Goal: Find specific page/section: Find specific page/section

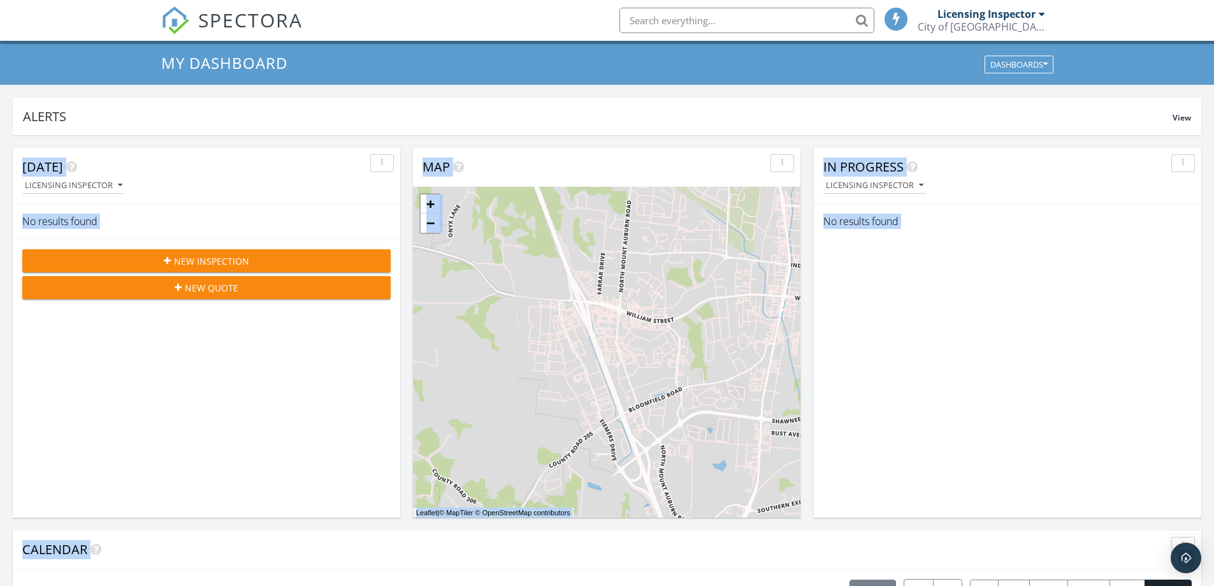
scroll to position [1179, 1233]
click at [930, 252] on div "In Progress Licensing Inspector No results found" at bounding box center [1007, 333] width 387 height 370
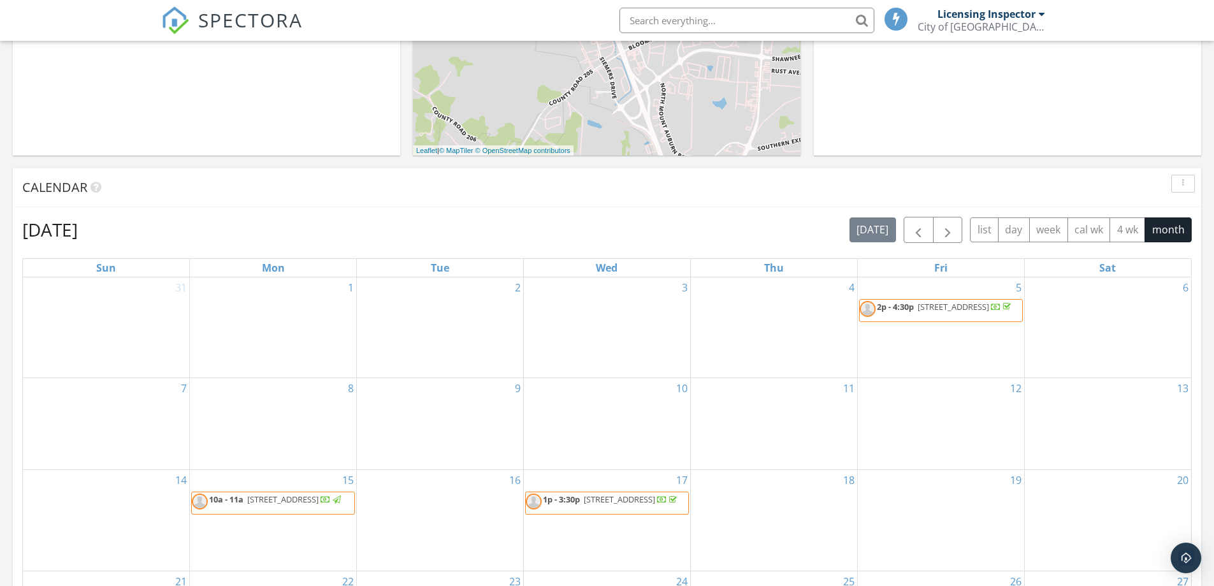
scroll to position [477, 0]
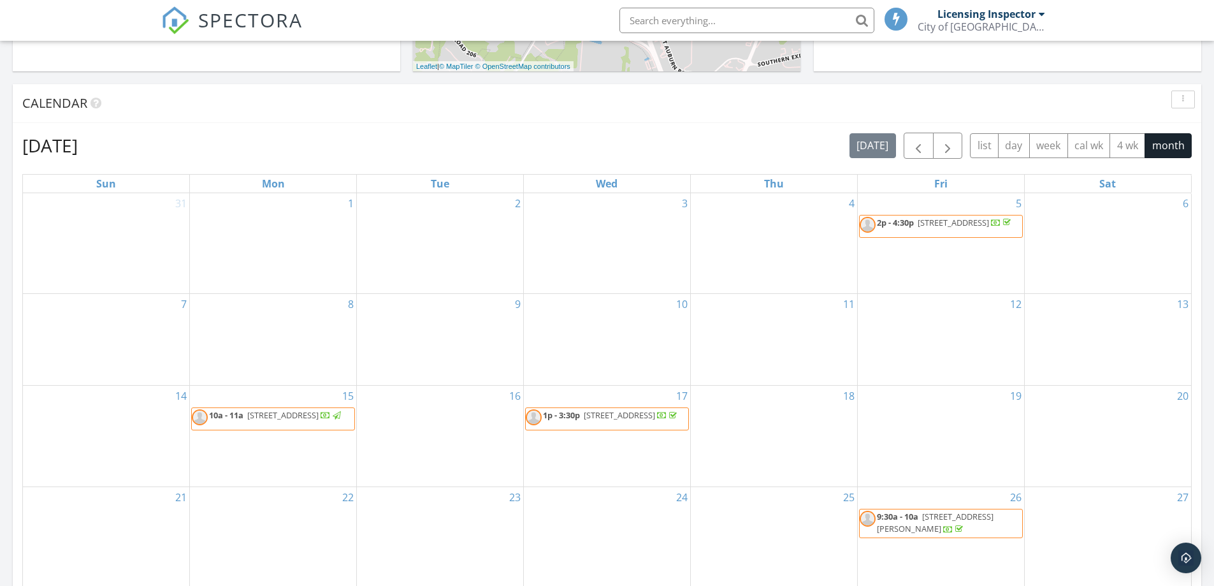
click at [320, 422] on div at bounding box center [325, 417] width 10 height 10
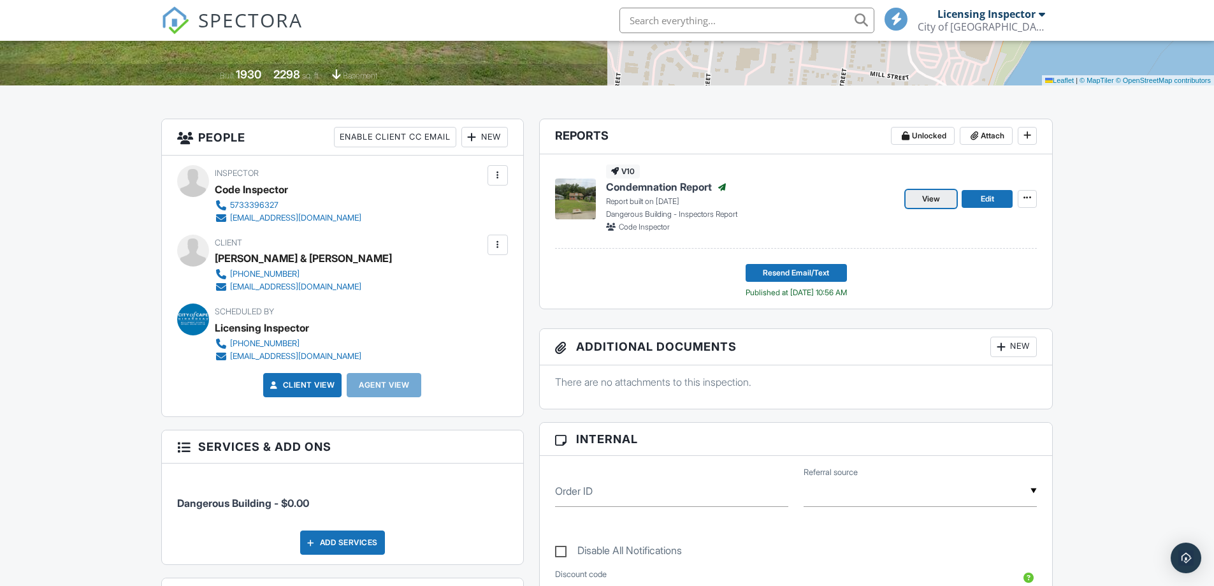
click at [941, 198] on link "View" at bounding box center [930, 199] width 51 height 18
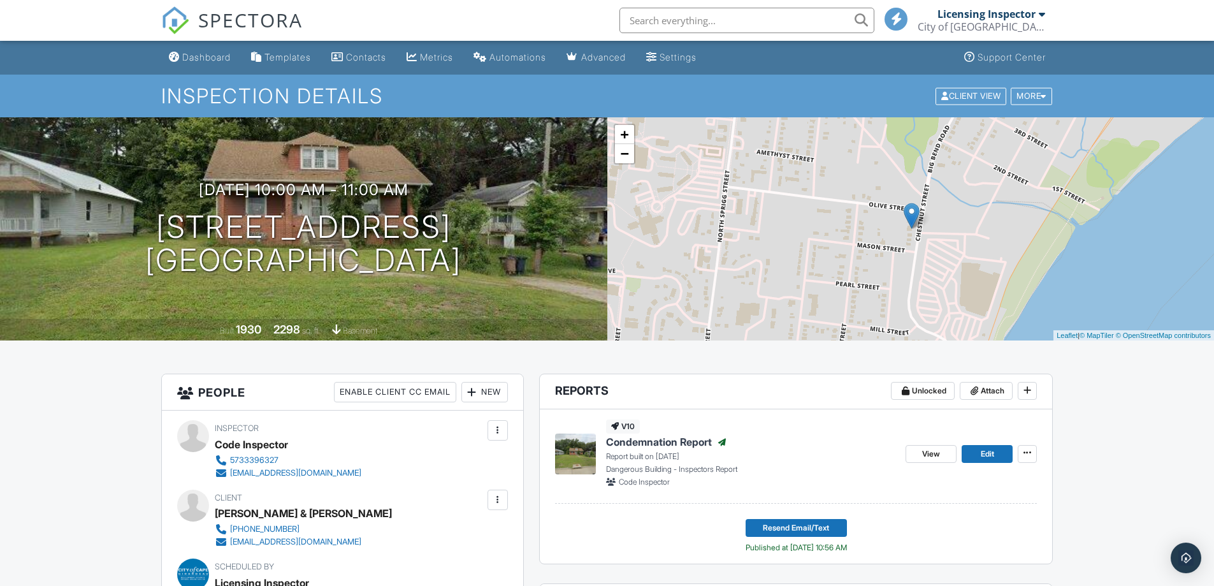
click at [193, 55] on div "Dashboard" at bounding box center [206, 57] width 48 height 11
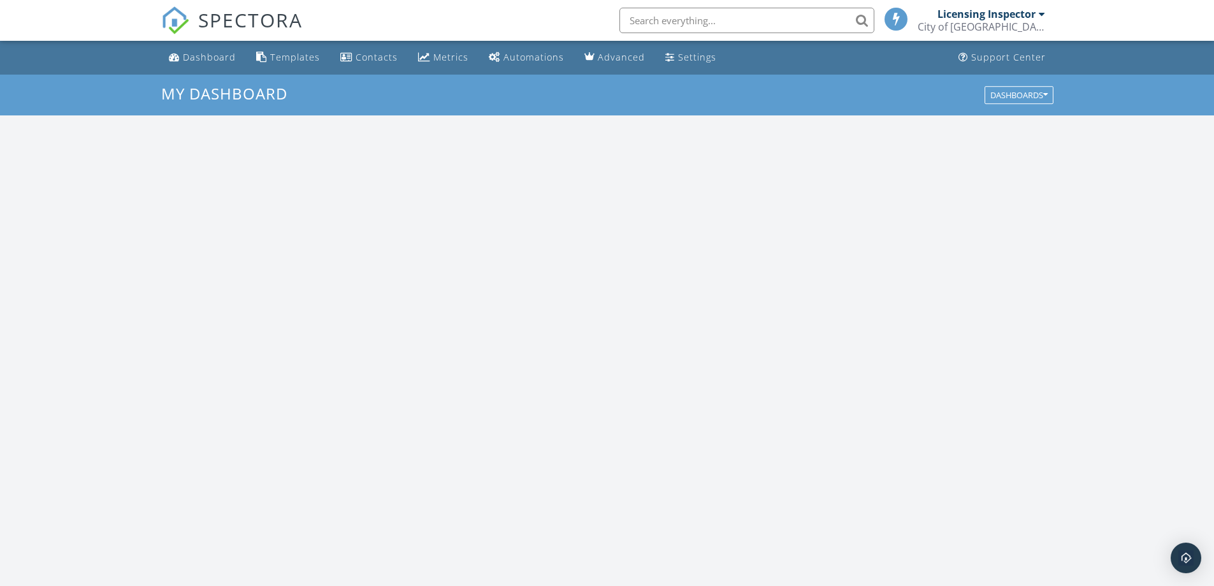
scroll to position [1179, 1233]
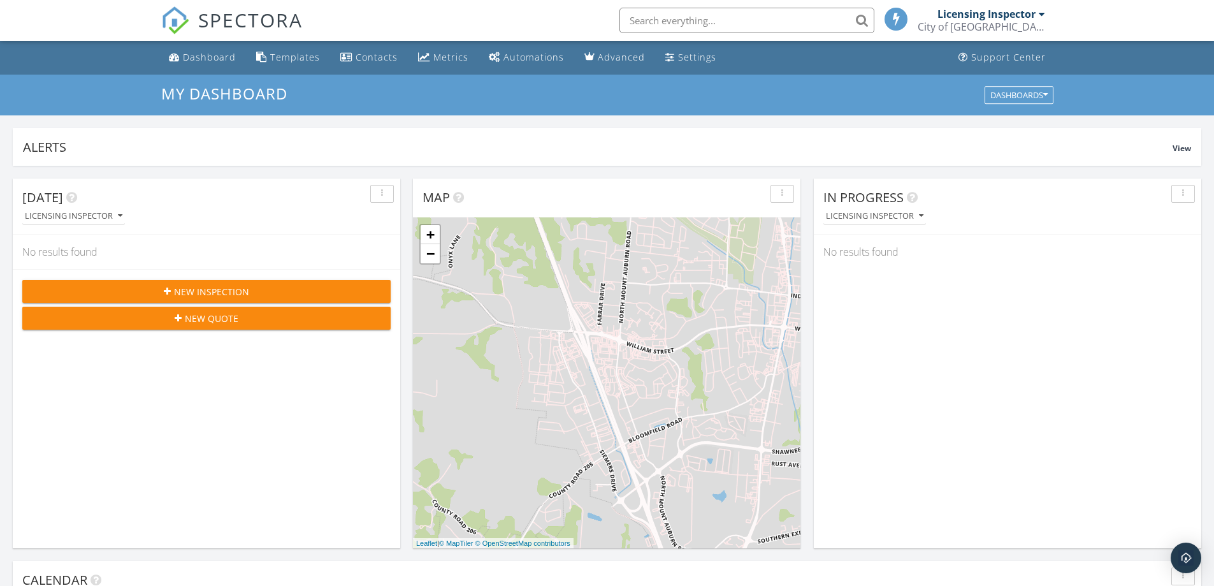
click at [824, 19] on input "text" at bounding box center [746, 20] width 255 height 25
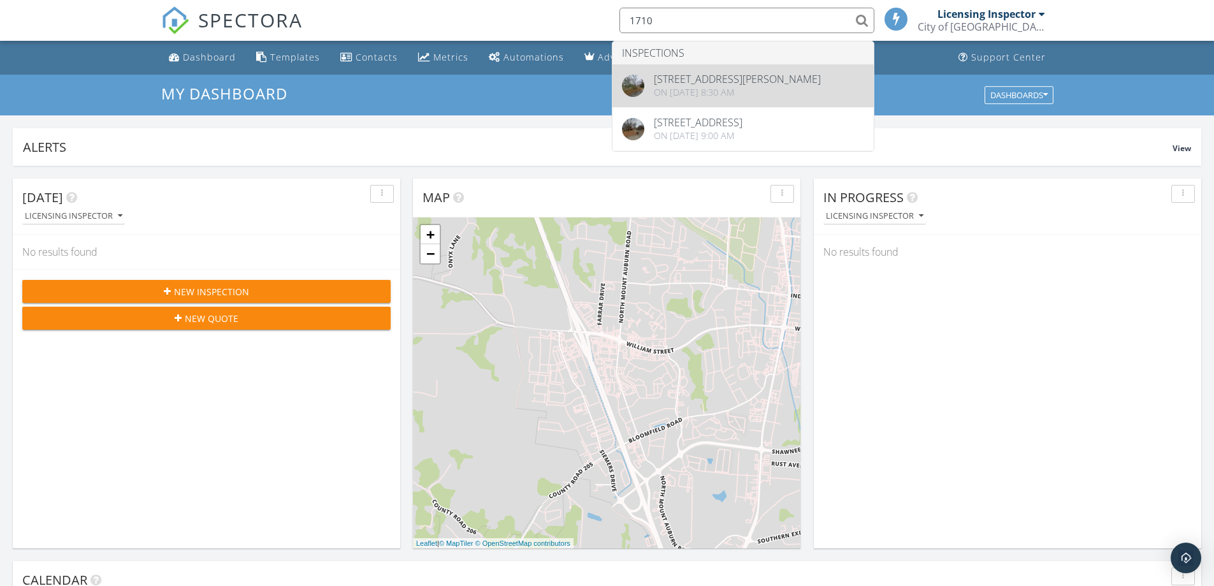
type input "1710"
